Goal: Task Accomplishment & Management: Manage account settings

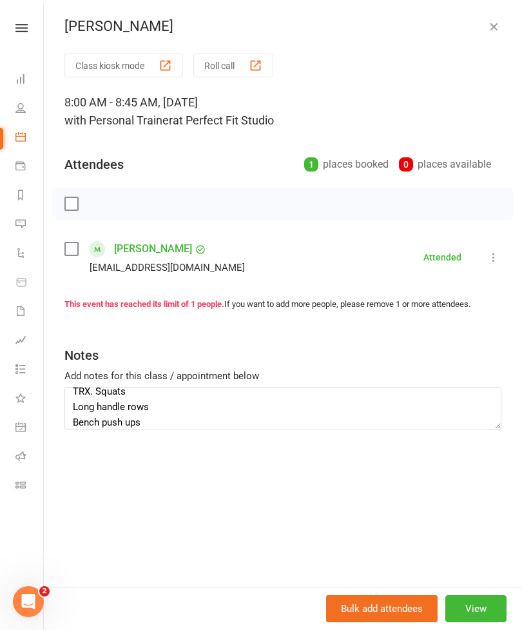
type textarea "TRX. Squats Long handle rows Bench push ups"
click at [497, 33] on button "button" at bounding box center [493, 26] width 15 height 15
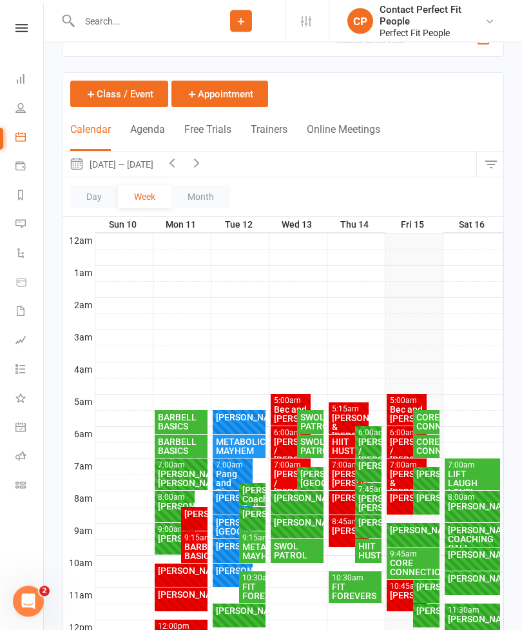
scroll to position [38, 0]
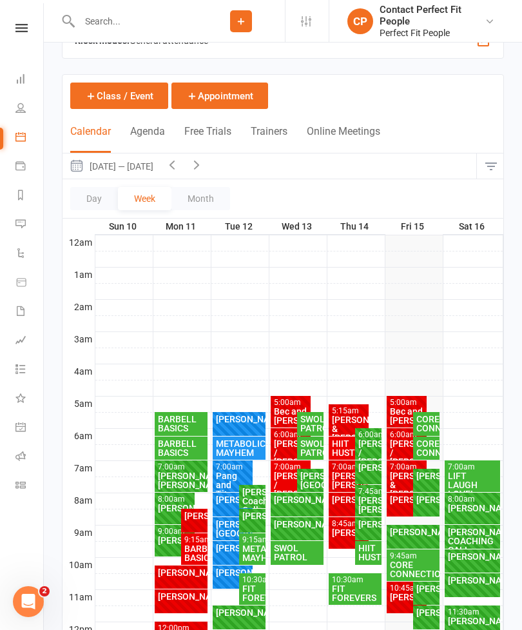
click at [209, 157] on button "button" at bounding box center [196, 166] width 25 height 25
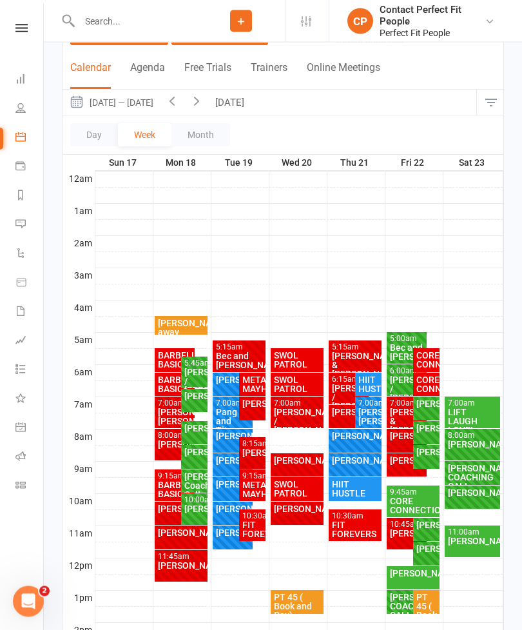
scroll to position [117, 0]
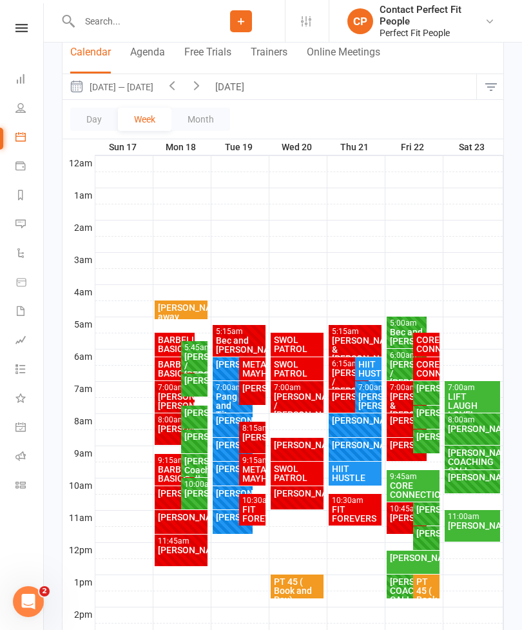
click at [401, 425] on div "[PERSON_NAME]" at bounding box center [407, 420] width 35 height 9
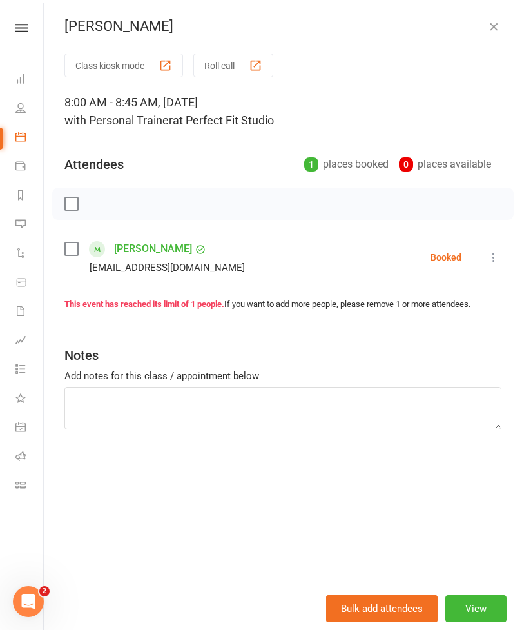
click at [500, 25] on icon "button" at bounding box center [494, 26] width 13 height 13
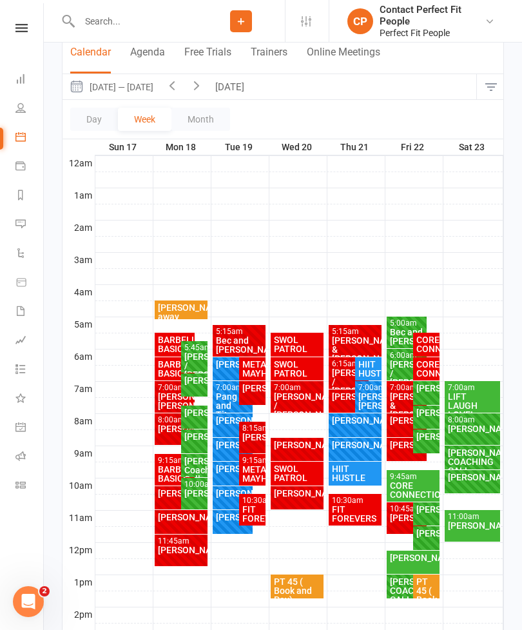
click at [191, 413] on div "[PERSON_NAME]" at bounding box center [194, 412] width 21 height 9
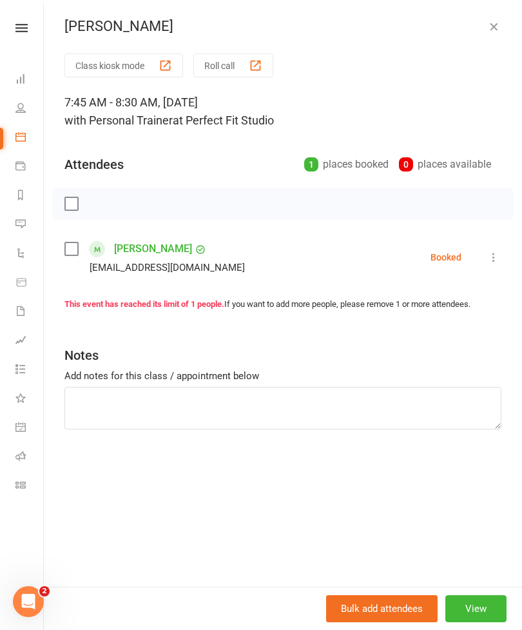
click at [495, 254] on icon at bounding box center [494, 257] width 13 height 13
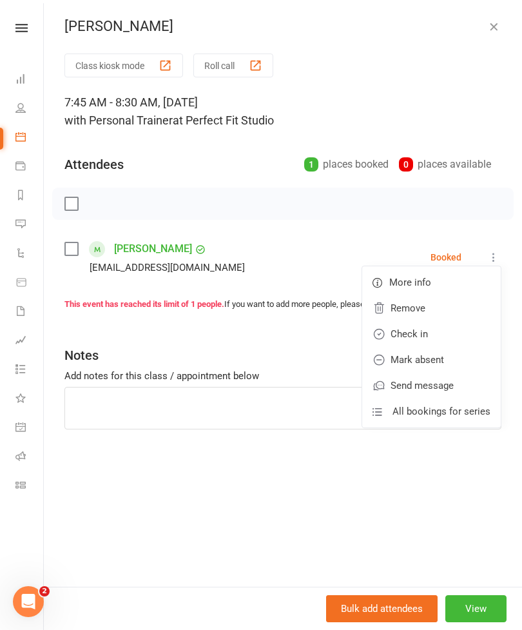
click at [404, 333] on link "Check in" at bounding box center [432, 334] width 139 height 26
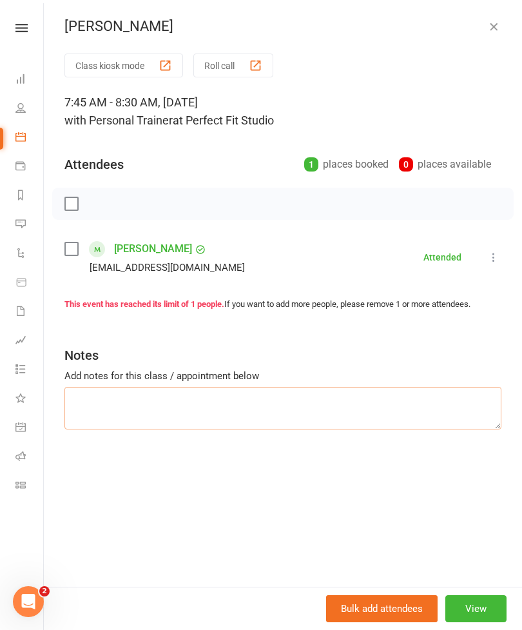
click at [86, 397] on textarea at bounding box center [283, 408] width 437 height 43
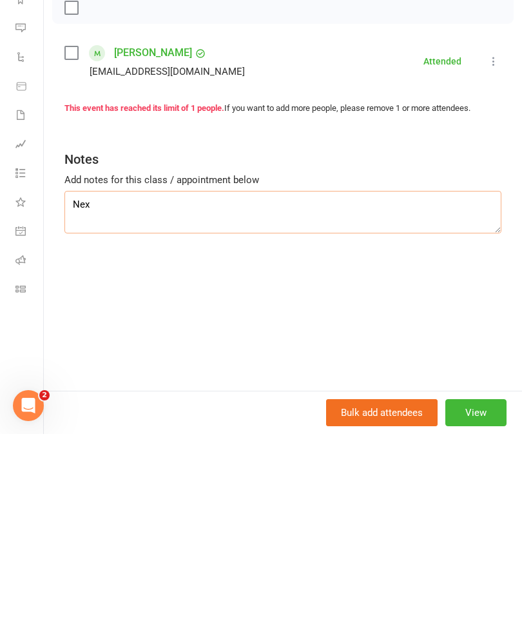
type textarea "Next"
click at [121, 387] on textarea "Roll warmup TRX, what long handle row bench push-up" at bounding box center [283, 408] width 437 height 43
click at [148, 387] on textarea "Roll warmup TRX squats long handle row bench push-up" at bounding box center [283, 408] width 437 height 43
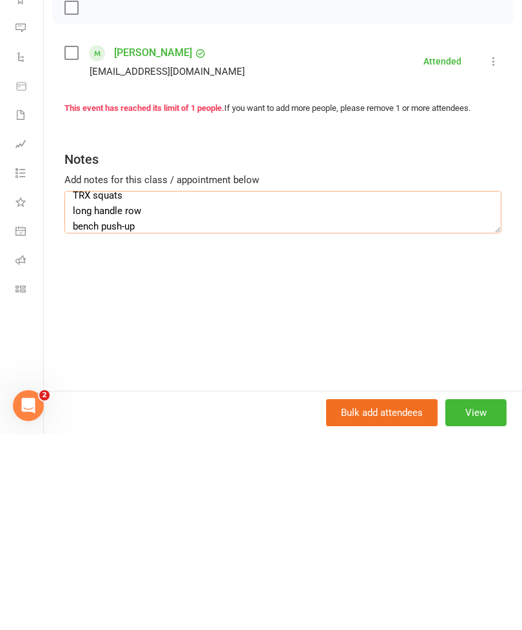
click at [155, 387] on textarea "Roll warmup TRX squats long handle row bench push-up" at bounding box center [283, 408] width 437 height 43
click at [102, 387] on textarea "Roll warmup TRX squats long handle row bench push-up Five minutes cross trainer…" at bounding box center [283, 408] width 437 height 43
click at [123, 387] on textarea "Roll warmup TRX squats long handle row bench push-up Five minutes cross trainer…" at bounding box center [283, 408] width 437 height 43
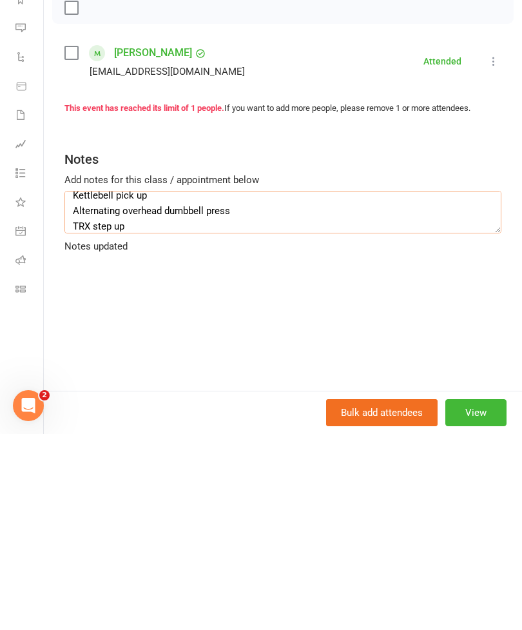
click at [152, 387] on textarea "Roll warmup TRX squats long handle row bench push-up Five minutes cross trainer…" at bounding box center [283, 408] width 437 height 43
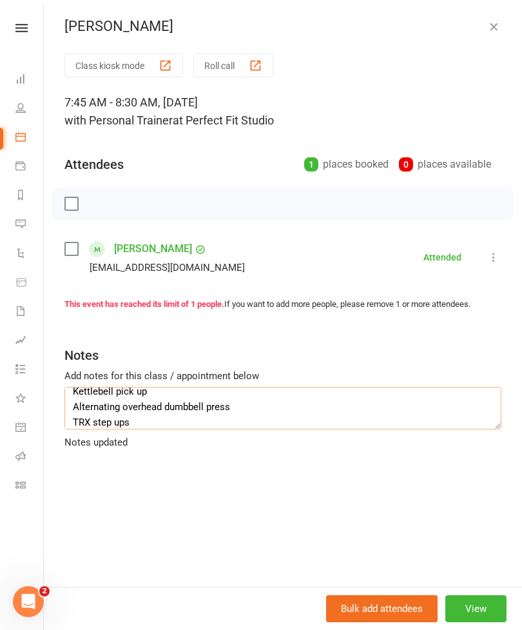
scroll to position [0, 0]
type textarea "Roll warmup TRX squats long handle row bench push-up Five minutes cross trainer…"
click at [499, 26] on icon "button" at bounding box center [494, 26] width 13 height 13
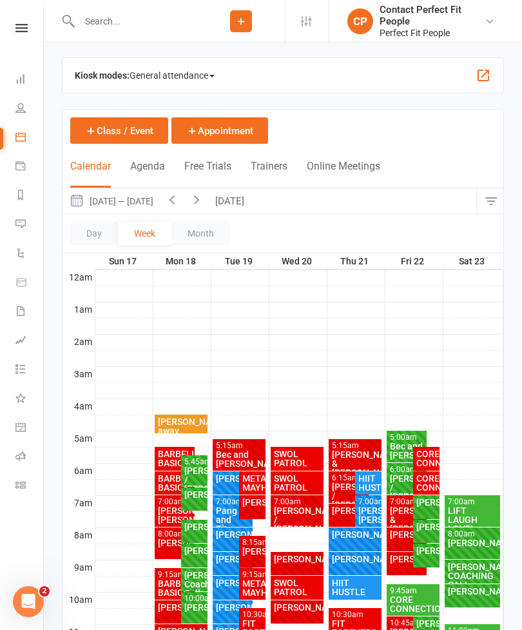
scroll to position [6, 0]
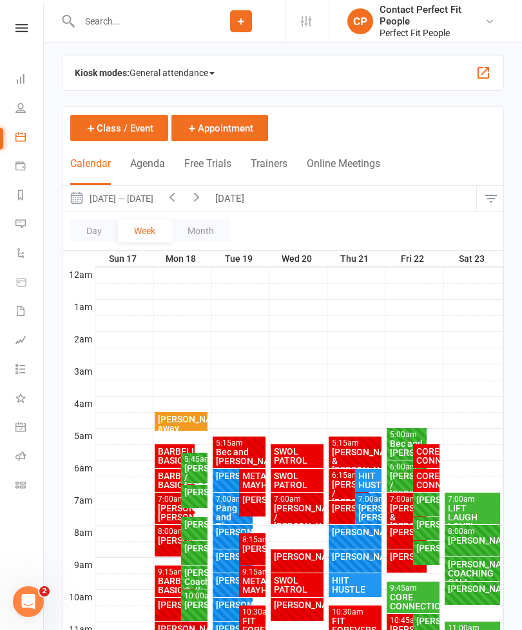
click at [236, 195] on button "[DATE]" at bounding box center [231, 198] width 45 height 25
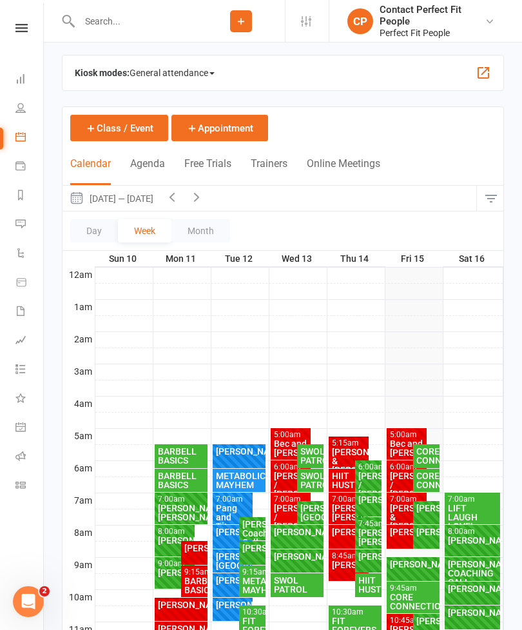
click at [427, 537] on div "[PERSON_NAME]" at bounding box center [426, 532] width 21 height 9
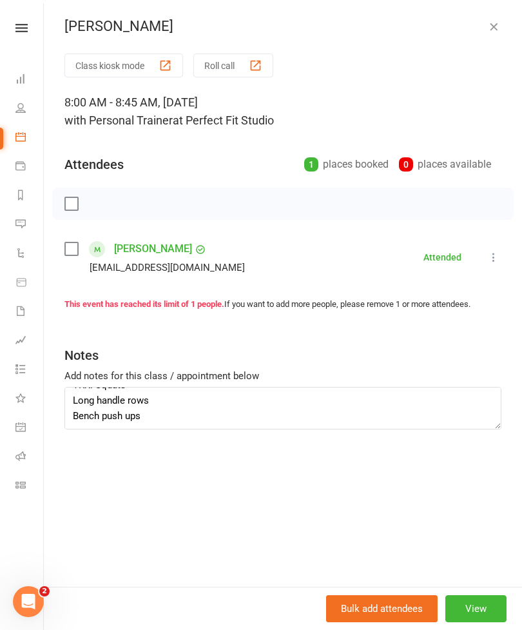
scroll to position [15, 0]
click at [156, 419] on textarea "TRX. Squats Long handle rows Bench push ups" at bounding box center [283, 408] width 437 height 43
click at [499, 32] on icon "button" at bounding box center [494, 26] width 13 height 13
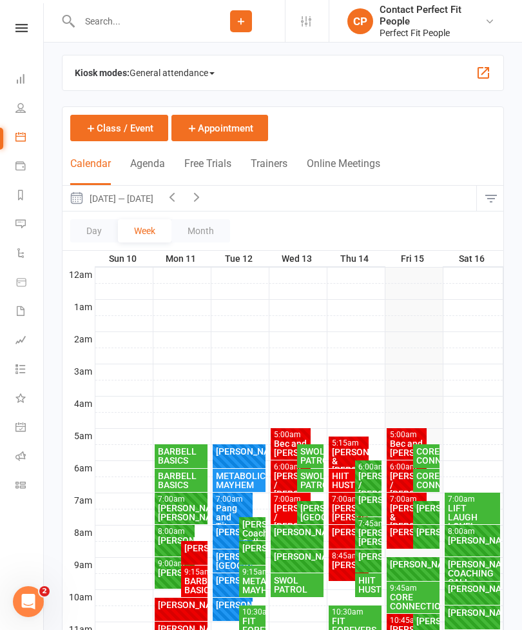
click at [204, 198] on icon "button" at bounding box center [197, 197] width 14 height 14
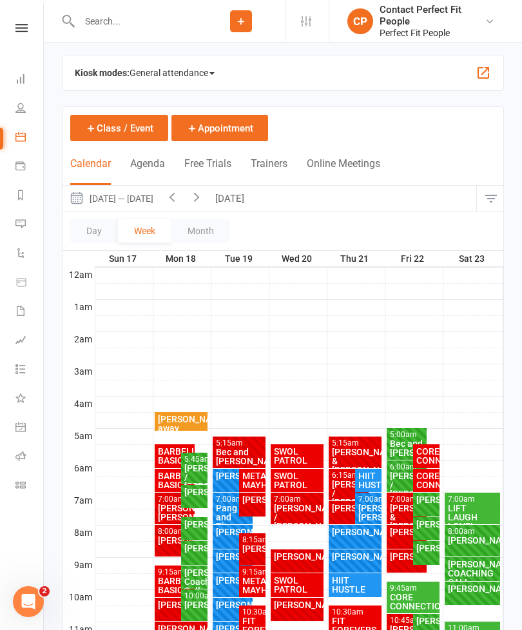
click at [184, 525] on div "[PERSON_NAME]" at bounding box center [194, 524] width 21 height 9
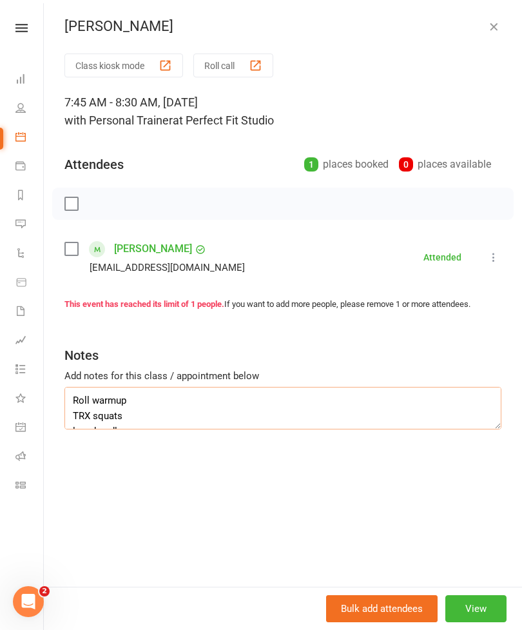
click at [72, 391] on textarea "Roll warmup TRX squats long handle row bench push-up Five minutes cross trainer…" at bounding box center [283, 408] width 437 height 43
click at [76, 403] on textarea "Roll warmup TRX squats long handle row bench push-up Five minutes cross trainer…" at bounding box center [283, 408] width 437 height 43
click at [501, 14] on div "[PERSON_NAME] Class kiosk mode Roll call 7:45 AM - 8:30 AM, [DATE] with Persona…" at bounding box center [283, 315] width 479 height 630
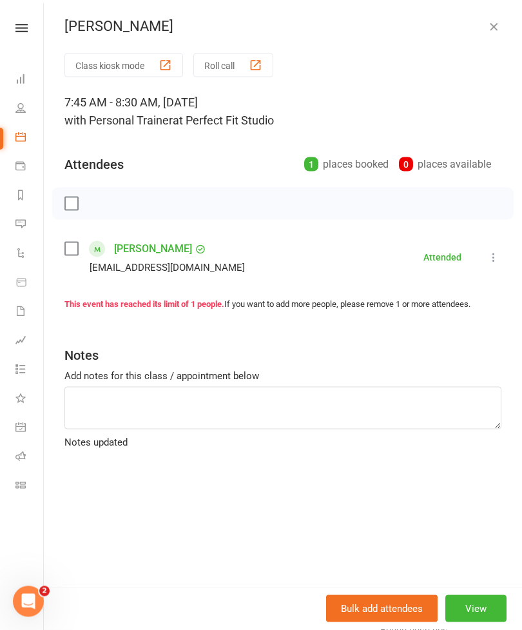
click at [495, 29] on icon "button" at bounding box center [494, 26] width 13 height 13
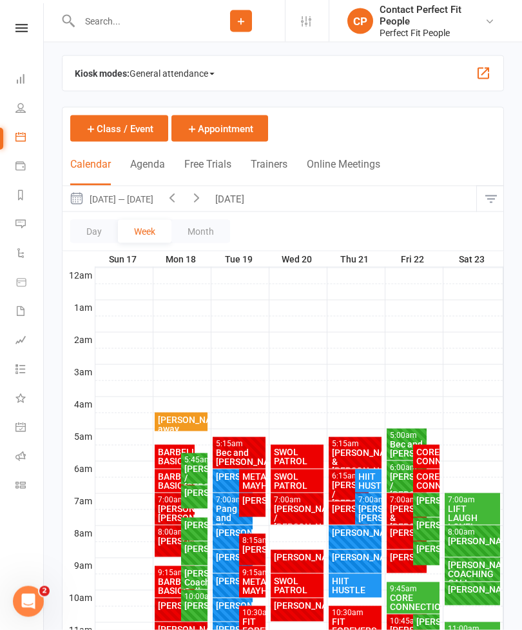
scroll to position [6, 0]
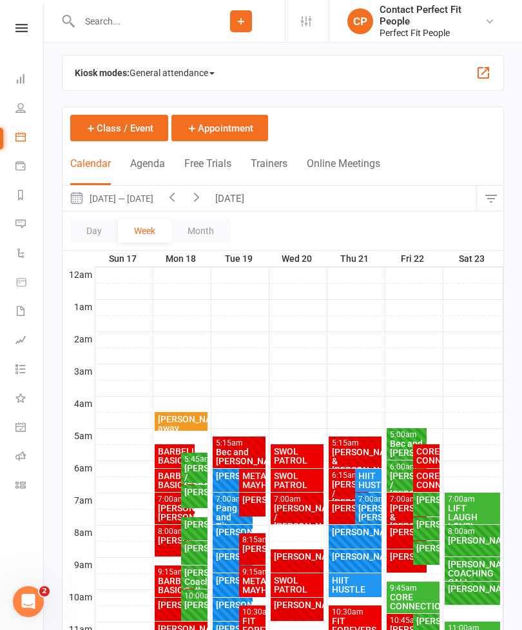
click at [179, 201] on icon "button" at bounding box center [172, 197] width 14 height 14
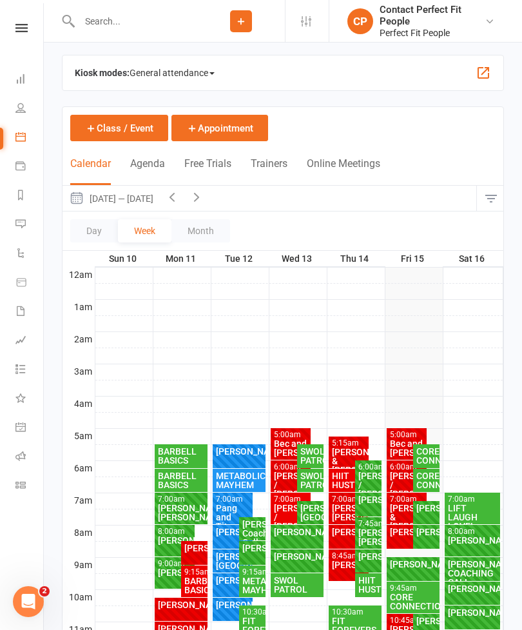
click at [424, 537] on div "[PERSON_NAME]" at bounding box center [426, 532] width 21 height 9
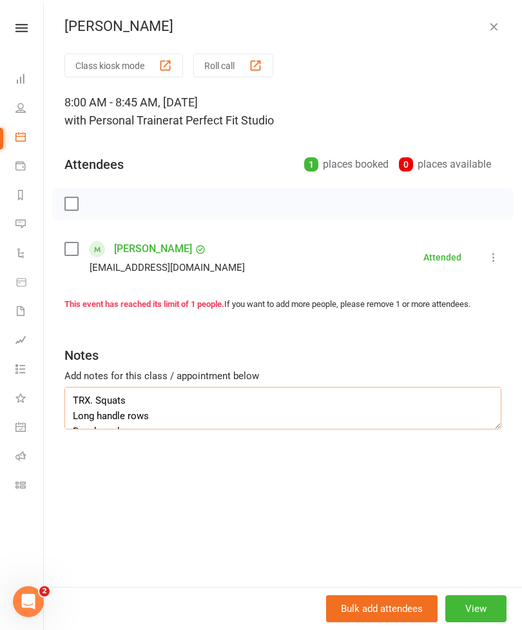
click at [79, 398] on textarea "TRX. Squats Long handle rows Bench push ups" at bounding box center [283, 408] width 437 height 43
click at [74, 400] on textarea "TRX. Squats Long handle rows Bench push ups" at bounding box center [283, 408] width 437 height 43
click at [75, 399] on textarea "TRX. Squats Long handle rows Bench push ups" at bounding box center [283, 408] width 437 height 43
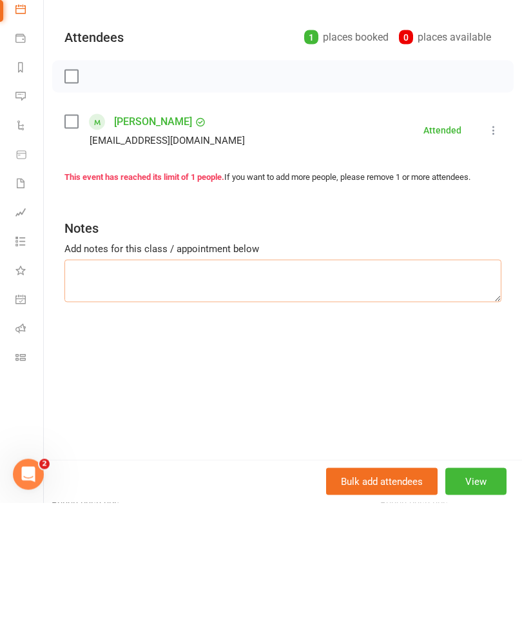
scroll to position [0, 0]
click at [84, 387] on textarea at bounding box center [283, 408] width 437 height 43
paste textarea "Roll warmup TRX squats long handle row bench push-up Five minutes cross trainer…"
click at [92, 387] on textarea "Roll warmup TRX squats long handle row bench push-up Five minutes cross trainer…" at bounding box center [283, 408] width 437 height 43
click at [147, 387] on textarea "Row warmup TRX squats long handle row bench push-up Five minutes cross trainer …" at bounding box center [283, 408] width 437 height 43
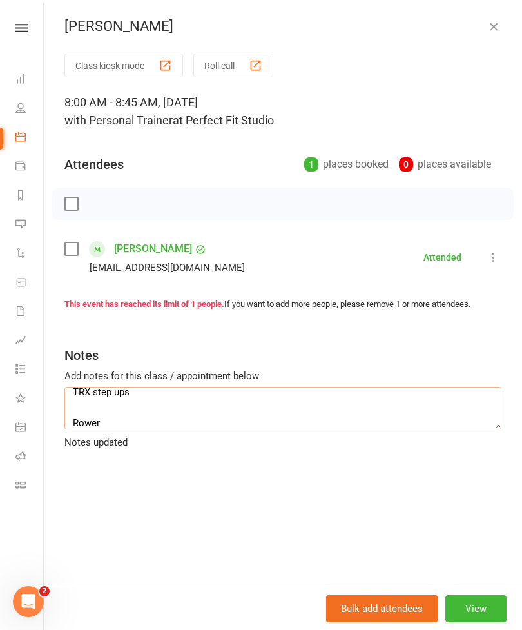
type textarea "Row warmup TRX squats long handle row bench push-up Five minutes cross trainer …"
click at [497, 32] on icon "button" at bounding box center [494, 26] width 13 height 13
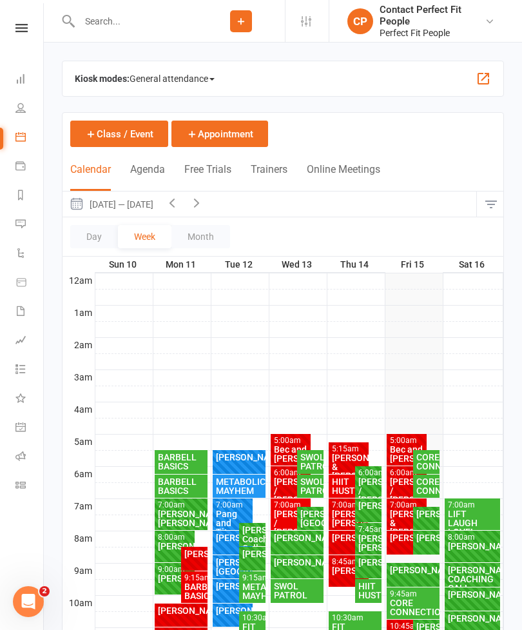
click at [419, 539] on div "[PERSON_NAME]" at bounding box center [426, 537] width 21 height 9
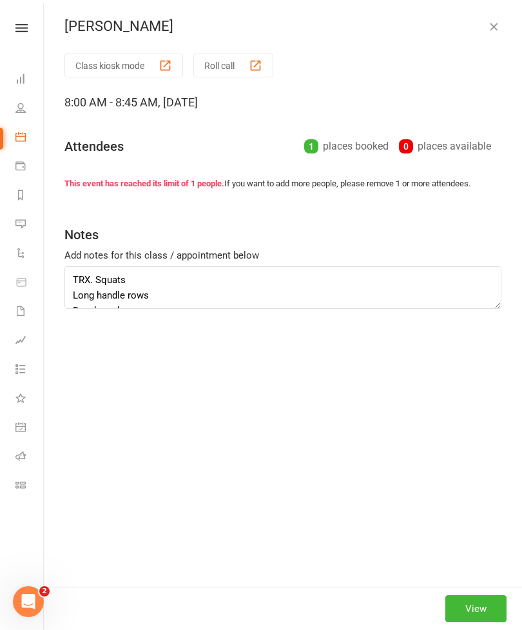
type textarea "Row warmup TRX squats long handle row bench push-up Five minutes cross trainer …"
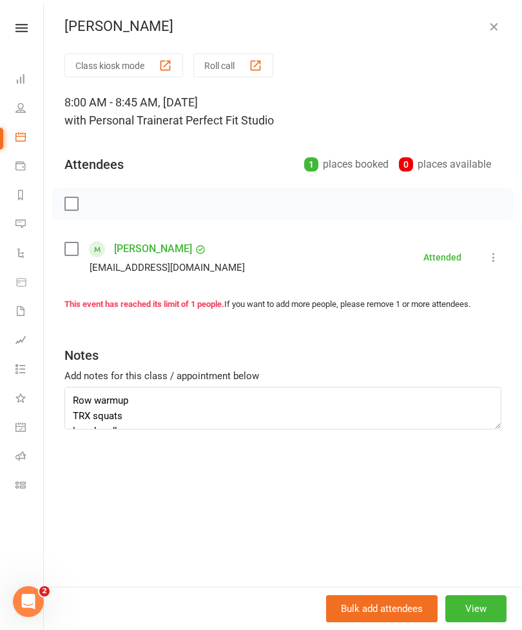
click at [495, 29] on icon "button" at bounding box center [494, 26] width 13 height 13
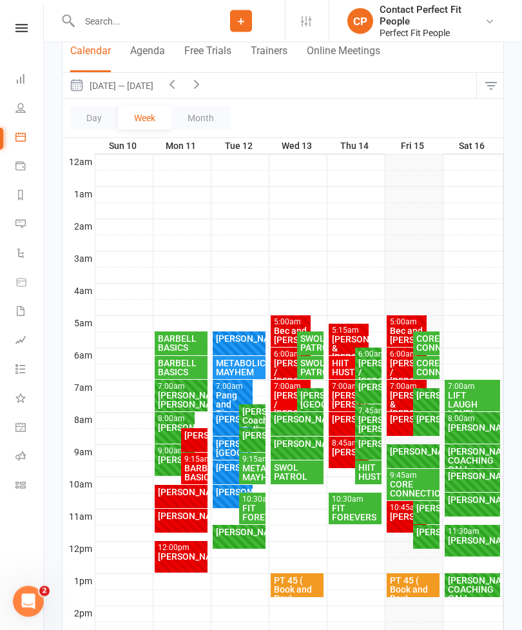
scroll to position [118, 0]
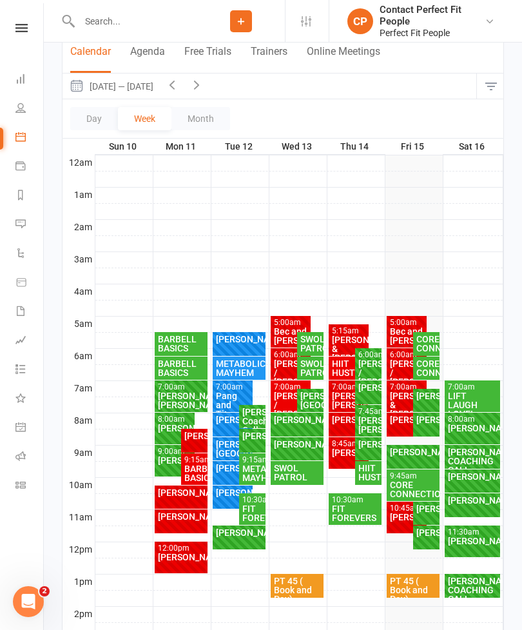
click at [408, 457] on div "[PERSON_NAME] FULL" at bounding box center [414, 457] width 54 height 24
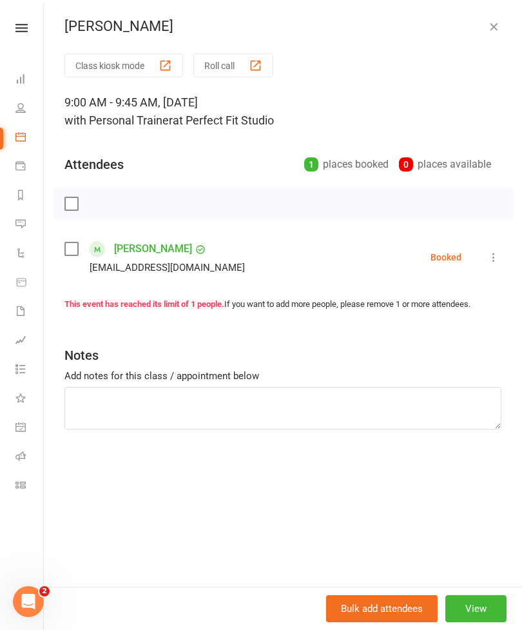
click at [510, 252] on div "Class kiosk mode Roll call 9:00 AM - 9:45 AM, [DATE] with Personal Trainer at P…" at bounding box center [283, 320] width 479 height 533
click at [501, 259] on icon at bounding box center [494, 257] width 13 height 13
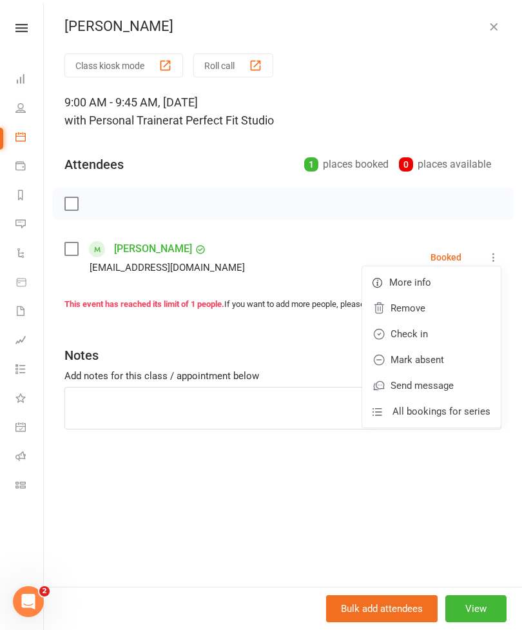
click at [407, 332] on link "Check in" at bounding box center [432, 334] width 139 height 26
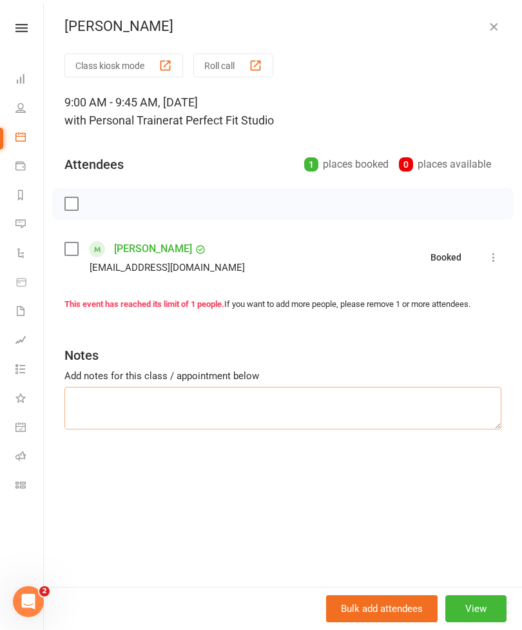
click at [90, 395] on textarea at bounding box center [283, 408] width 437 height 43
